Goal: Task Accomplishment & Management: Manage account settings

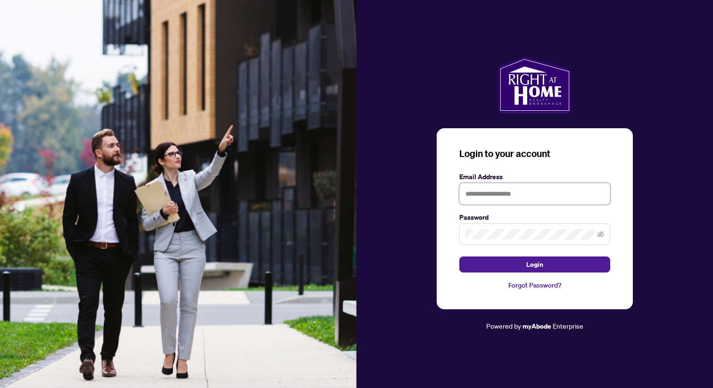
click at [484, 197] on input "text" at bounding box center [534, 194] width 151 height 22
type input "**********"
click at [459, 256] on button "Login" at bounding box center [534, 264] width 151 height 16
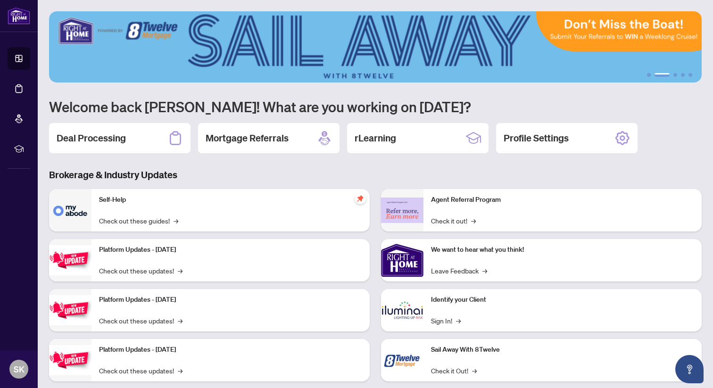
click at [382, 166] on div "1 2 3 4 5 Welcome back Samad! What are you working on today? Deal Processing Mo…" at bounding box center [375, 203] width 652 height 384
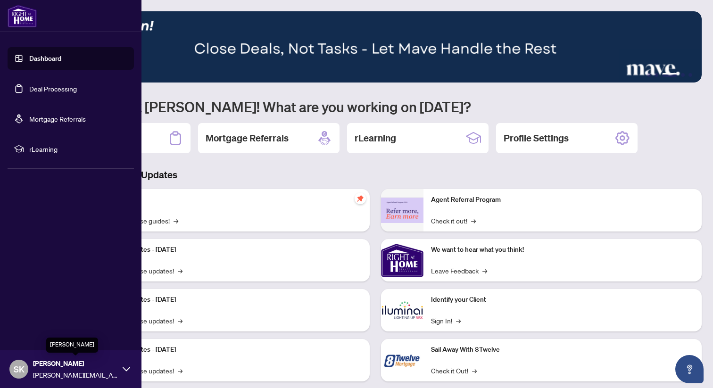
click at [123, 370] on icon at bounding box center [127, 369] width 8 height 8
click at [35, 335] on span "Profile Settings" at bounding box center [49, 332] width 45 height 15
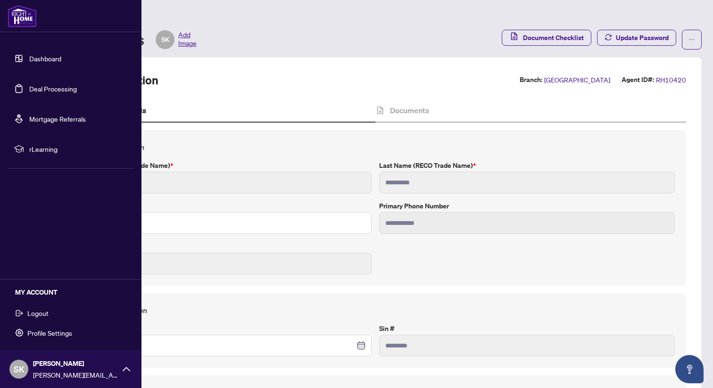
type input "****"
type input "**********"
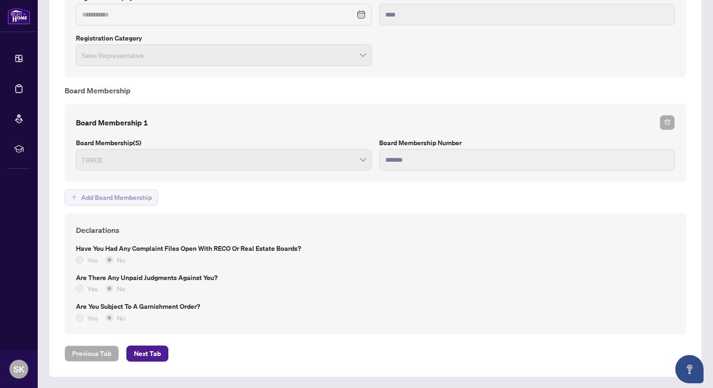
scroll to position [839, 0]
click at [150, 353] on span "Next Tab" at bounding box center [147, 352] width 27 height 15
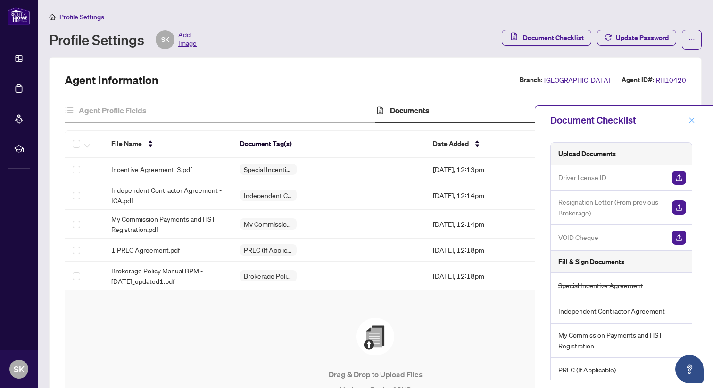
click at [694, 121] on icon "close" at bounding box center [691, 120] width 7 height 7
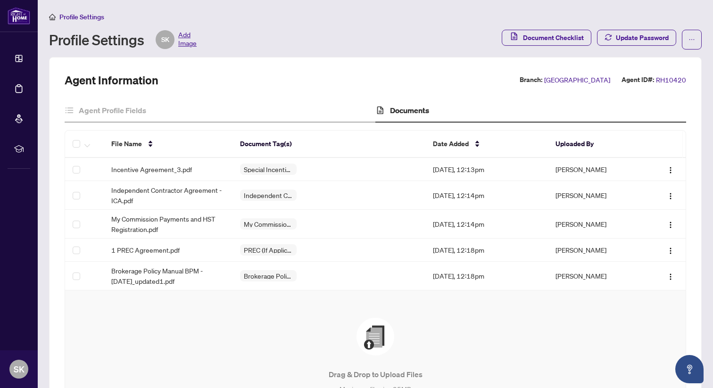
scroll to position [121, 0]
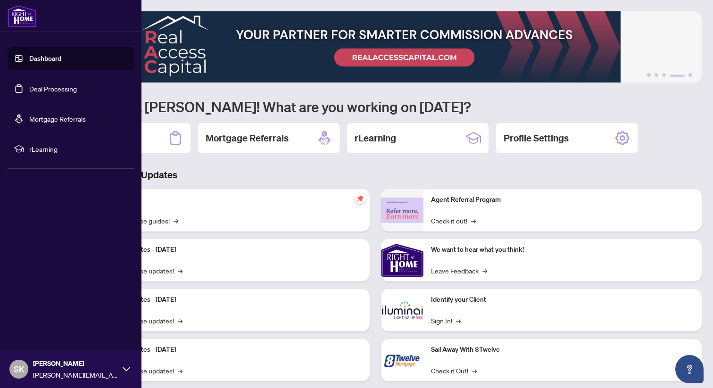
click at [46, 155] on li "rLearning" at bounding box center [71, 149] width 126 height 23
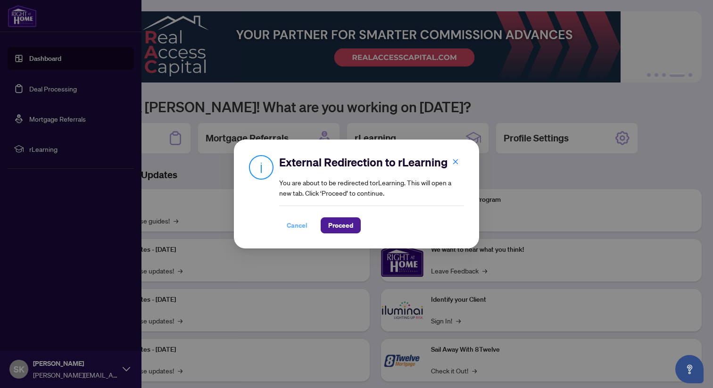
click at [296, 224] on span "Cancel" at bounding box center [297, 225] width 21 height 15
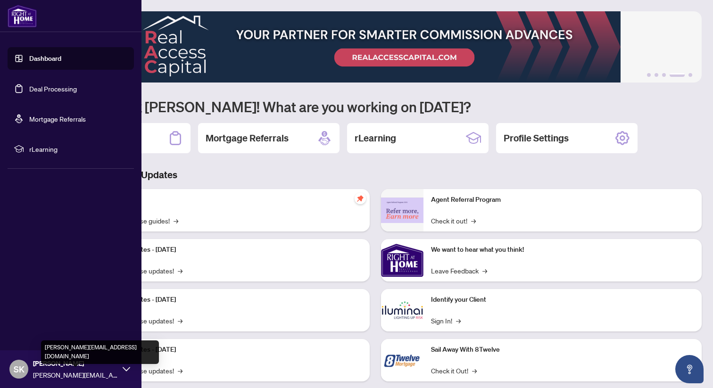
click at [80, 366] on span "[PERSON_NAME]" at bounding box center [75, 363] width 85 height 10
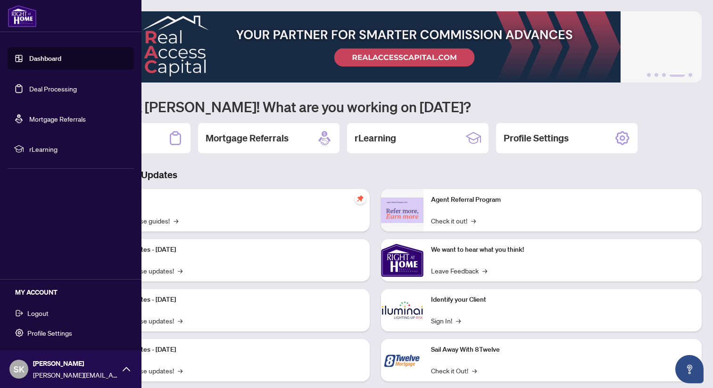
click at [42, 333] on span "Profile Settings" at bounding box center [49, 332] width 45 height 15
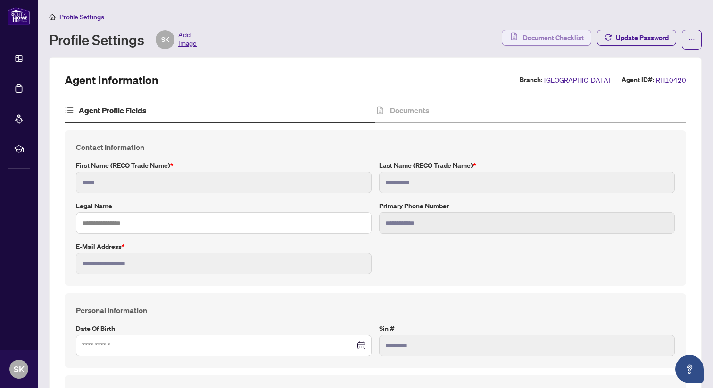
click at [552, 34] on span "Document Checklist" at bounding box center [553, 37] width 61 height 15
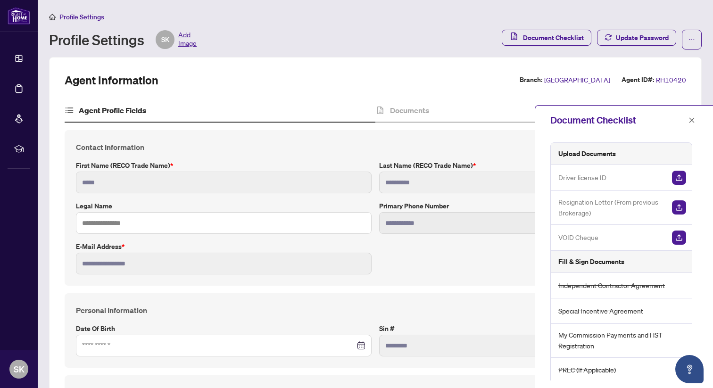
scroll to position [62, 0]
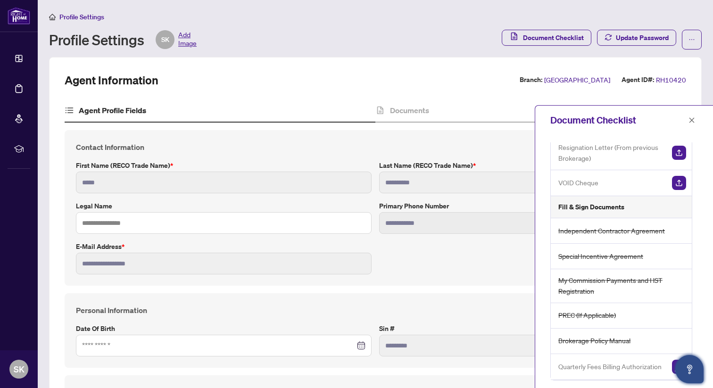
click at [676, 363] on button "Open asap" at bounding box center [689, 369] width 28 height 28
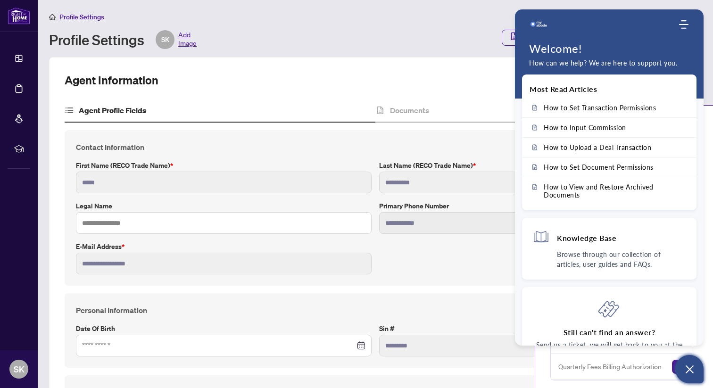
click at [676, 363] on button "Open asap" at bounding box center [689, 369] width 28 height 28
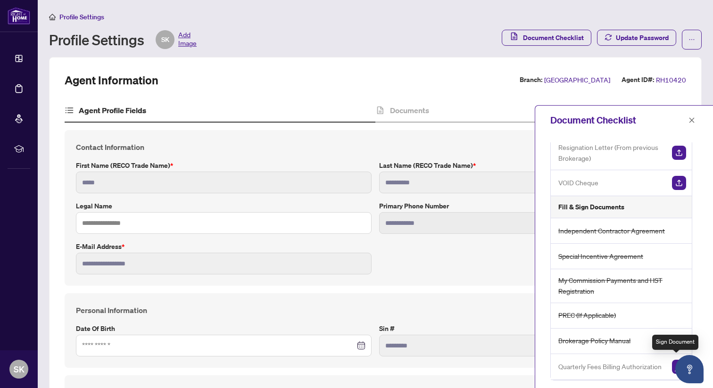
click at [672, 360] on img "button" at bounding box center [679, 367] width 14 height 14
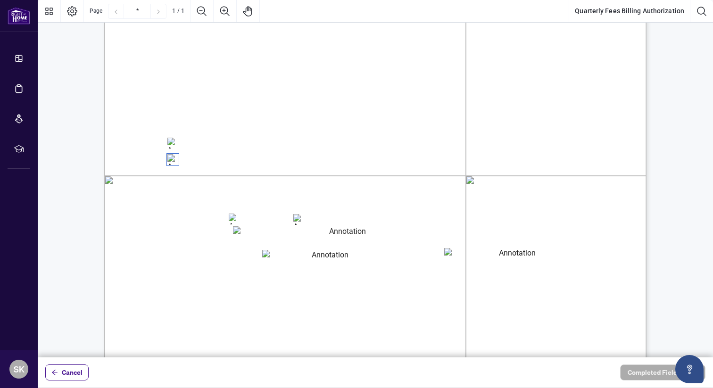
scroll to position [226, 0]
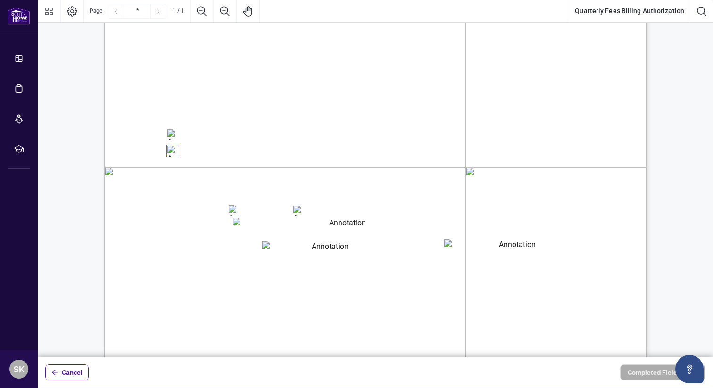
click at [297, 159] on span "(A $10+HST merchant fee per transaction will apply)" at bounding box center [292, 150] width 125 height 17
click at [257, 179] on span "Credit Card Details:" at bounding box center [212, 174] width 89 height 13
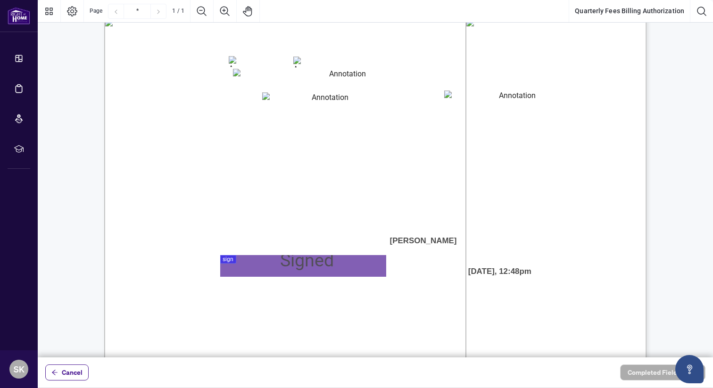
scroll to position [386, 0]
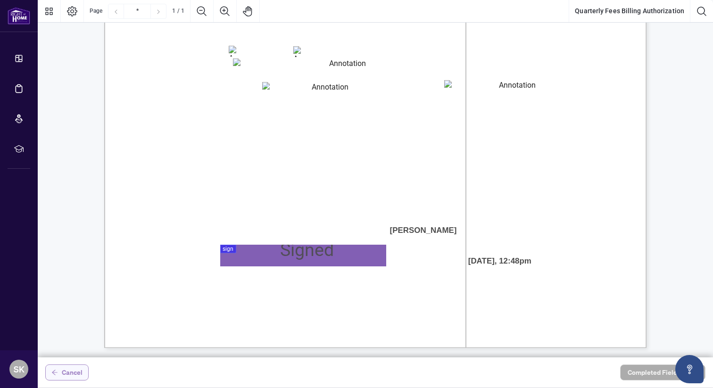
click at [68, 370] on span "Cancel" at bounding box center [72, 372] width 21 height 15
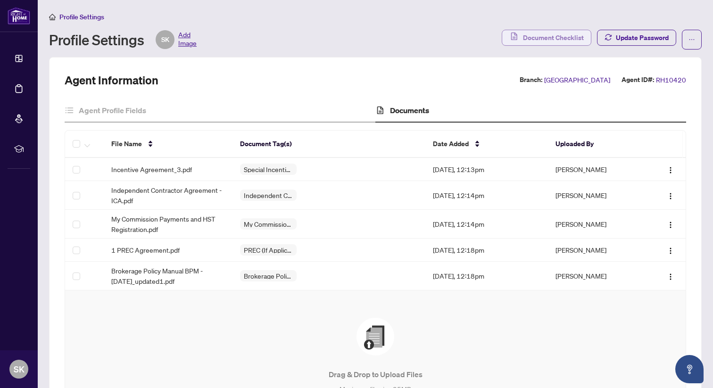
click at [552, 32] on span "Document Checklist" at bounding box center [553, 37] width 61 height 15
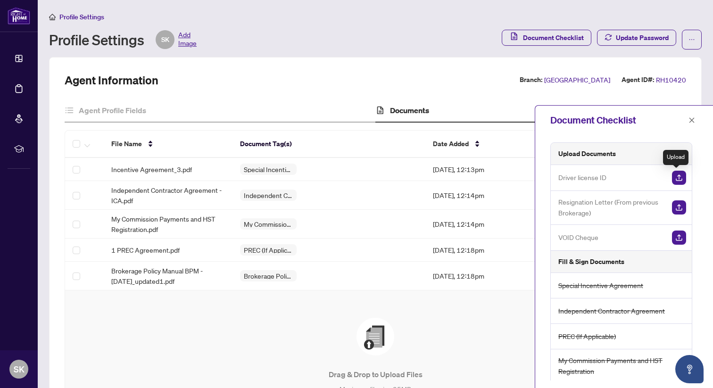
click at [678, 175] on img "button" at bounding box center [679, 178] width 14 height 14
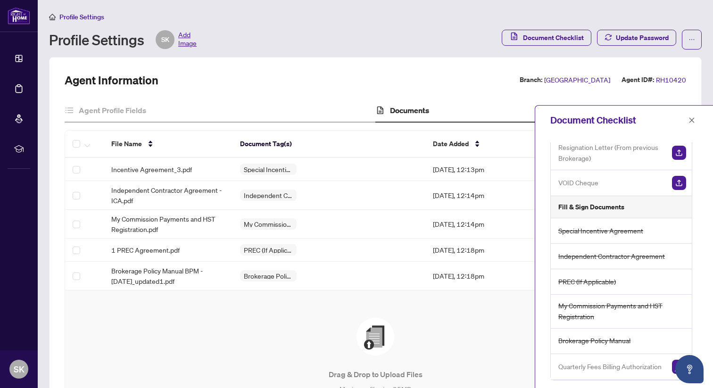
scroll to position [62, 0]
click at [674, 361] on img "button" at bounding box center [679, 367] width 14 height 14
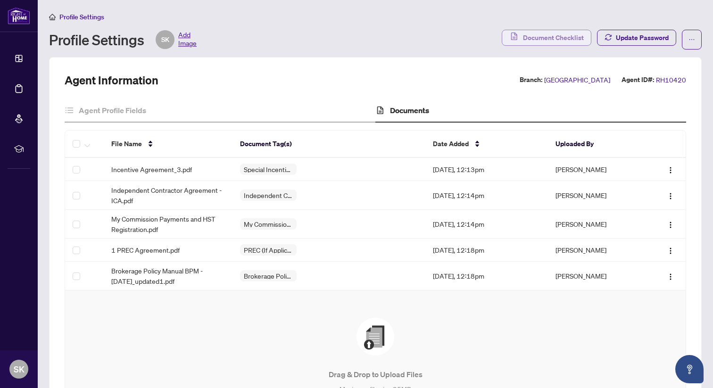
click at [547, 39] on span "Document Checklist" at bounding box center [553, 37] width 61 height 15
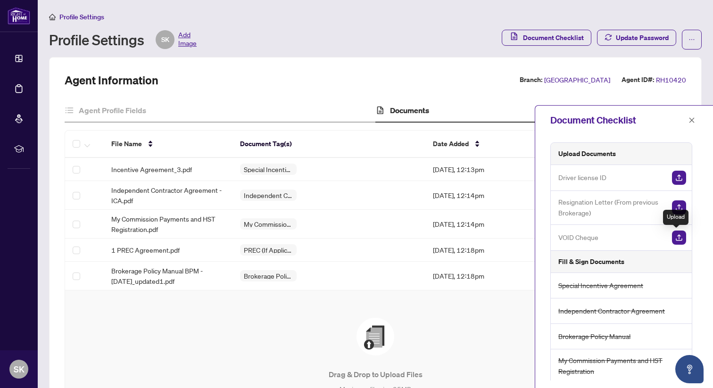
click at [672, 234] on img "button" at bounding box center [679, 237] width 14 height 14
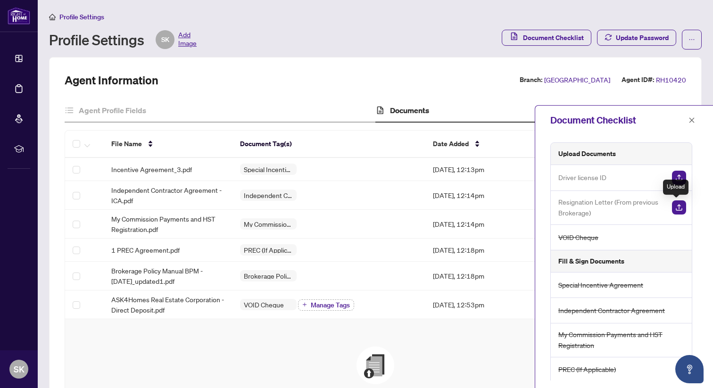
click at [675, 207] on img "button" at bounding box center [679, 207] width 14 height 14
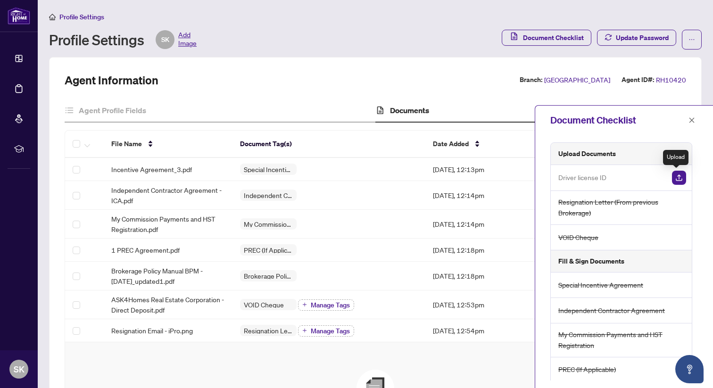
click at [674, 176] on img "button" at bounding box center [679, 178] width 14 height 14
click at [675, 180] on img "button" at bounding box center [679, 178] width 14 height 14
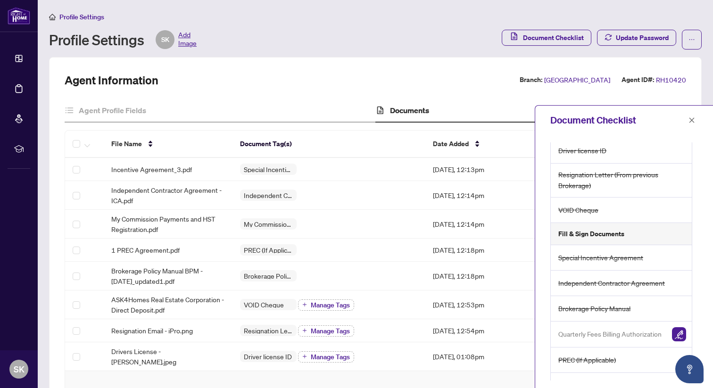
scroll to position [61, 0]
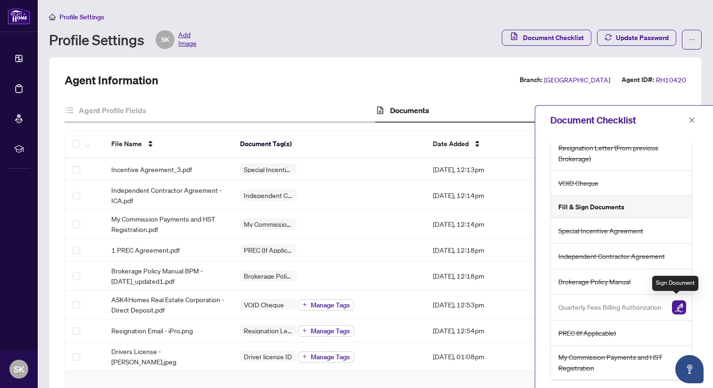
click at [676, 300] on img "button" at bounding box center [679, 307] width 14 height 14
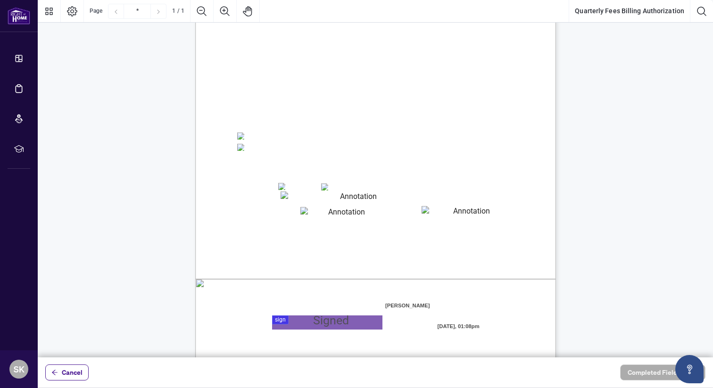
scroll to position [115, 0]
click at [280, 316] on div at bounding box center [375, 178] width 675 height 357
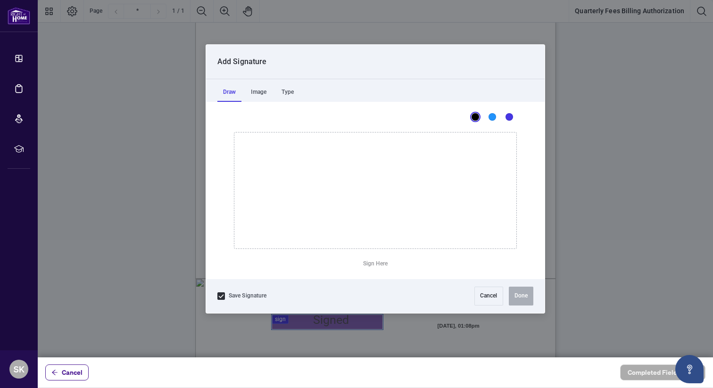
click at [306, 90] on div "Draw Image Type" at bounding box center [375, 90] width 338 height 23
click at [296, 90] on div "Type" at bounding box center [288, 92] width 24 height 19
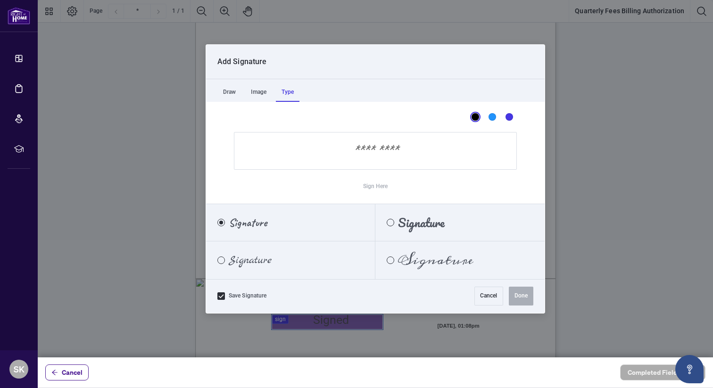
click at [274, 258] on div "Signature" at bounding box center [244, 260] width 77 height 10
click at [384, 160] on input "Sign Here" at bounding box center [375, 151] width 283 height 38
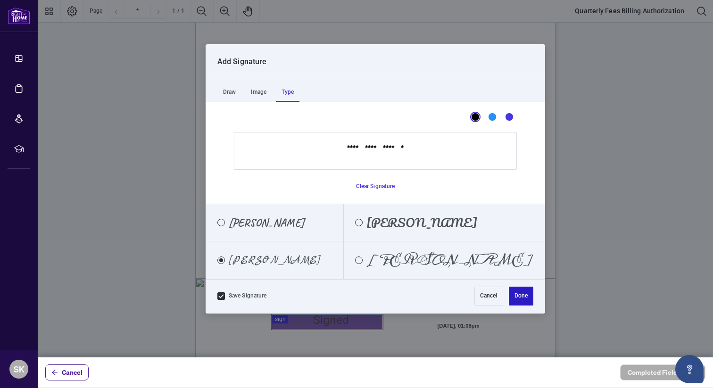
type input "**********"
click at [516, 296] on button "Done" at bounding box center [521, 296] width 25 height 19
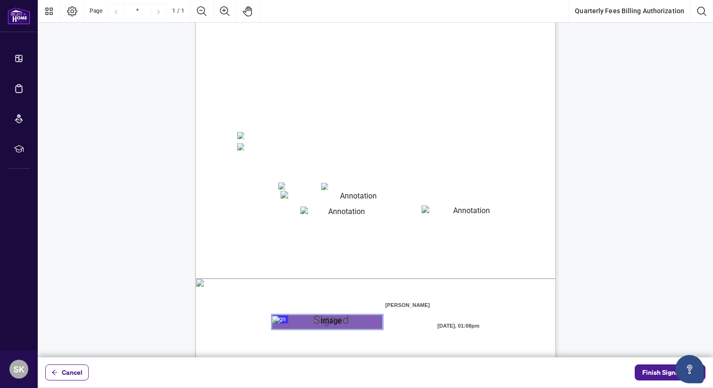
scroll to position [151, 0]
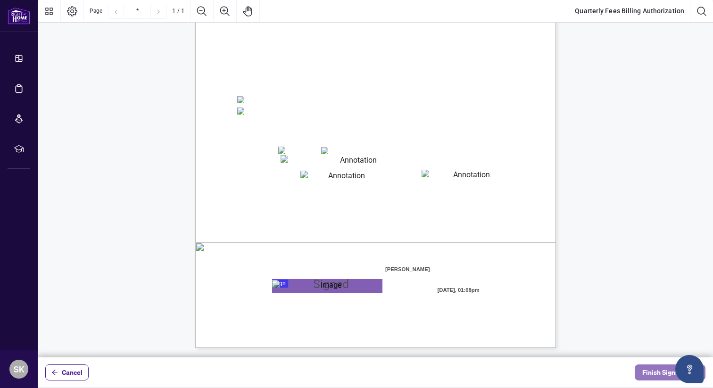
click at [656, 371] on span "Finish Signing" at bounding box center [663, 372] width 42 height 15
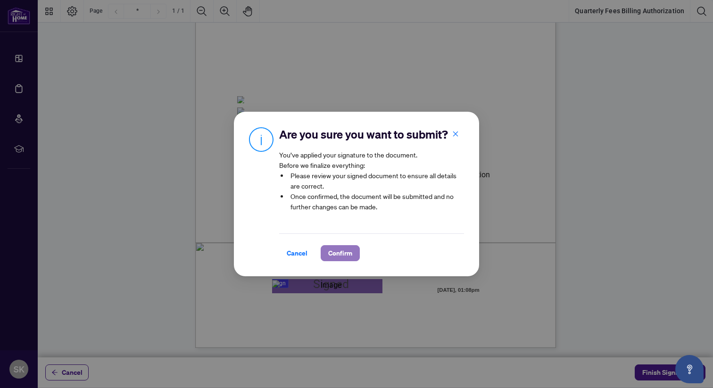
click at [331, 252] on span "Confirm" at bounding box center [340, 253] width 24 height 15
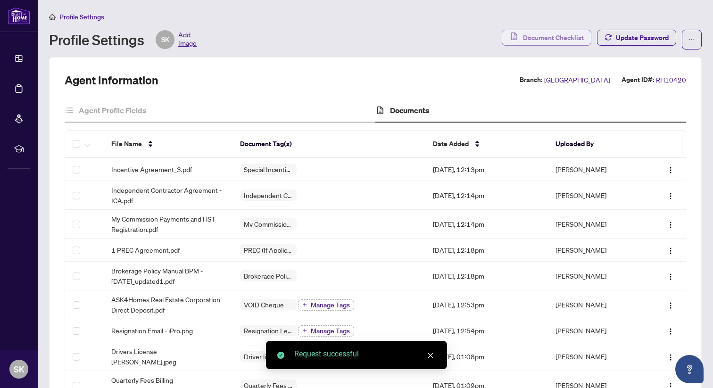
click at [551, 38] on span "Document Checklist" at bounding box center [553, 37] width 61 height 15
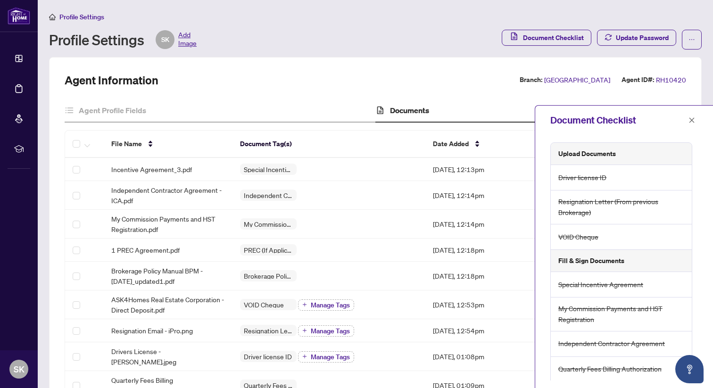
scroll to position [53, 0]
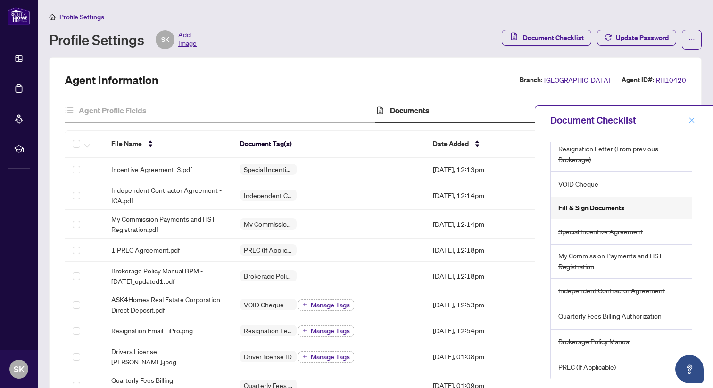
click at [691, 119] on icon "close" at bounding box center [691, 119] width 5 height 5
